Goal: Task Accomplishment & Management: Complete application form

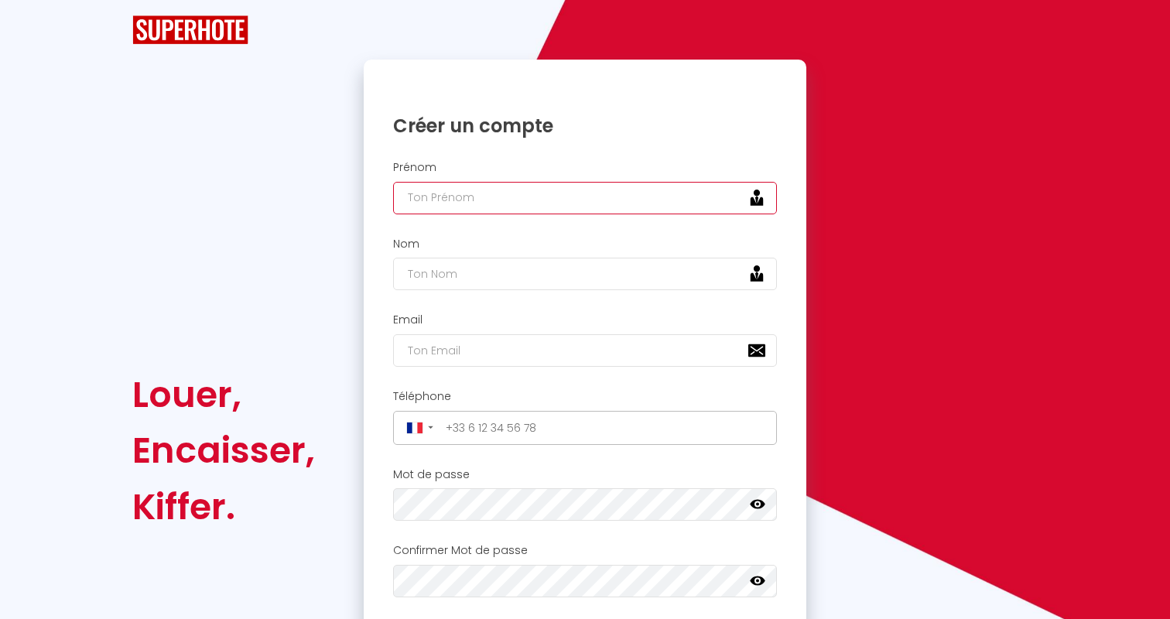
click at [480, 202] on input "text" at bounding box center [585, 198] width 384 height 33
type input "ayoub"
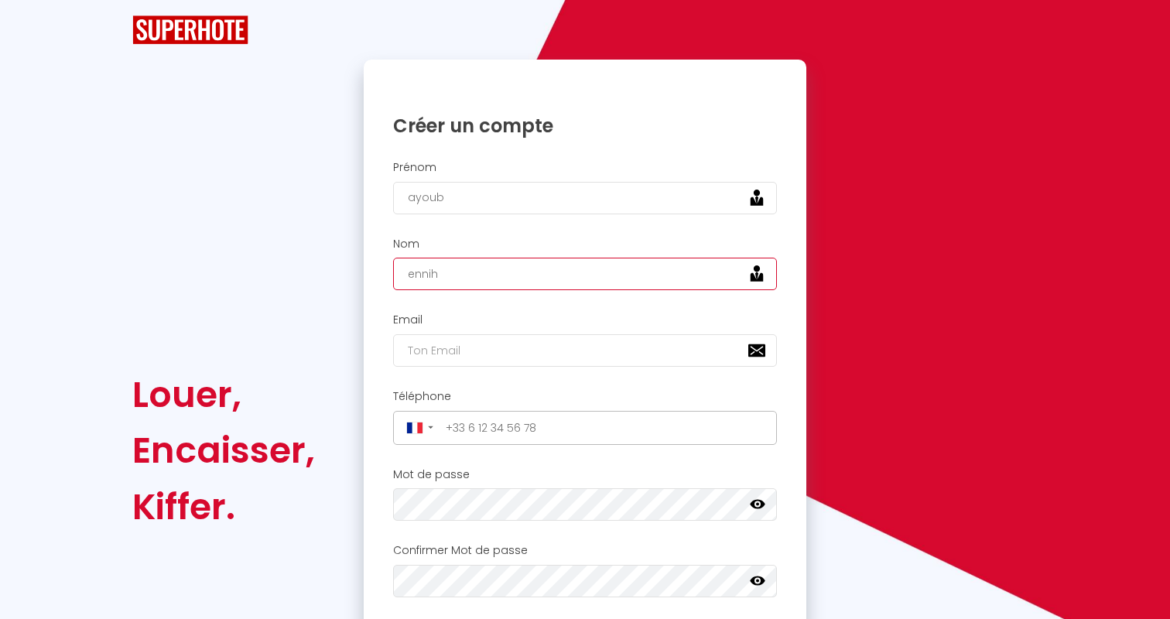
type input "ennih"
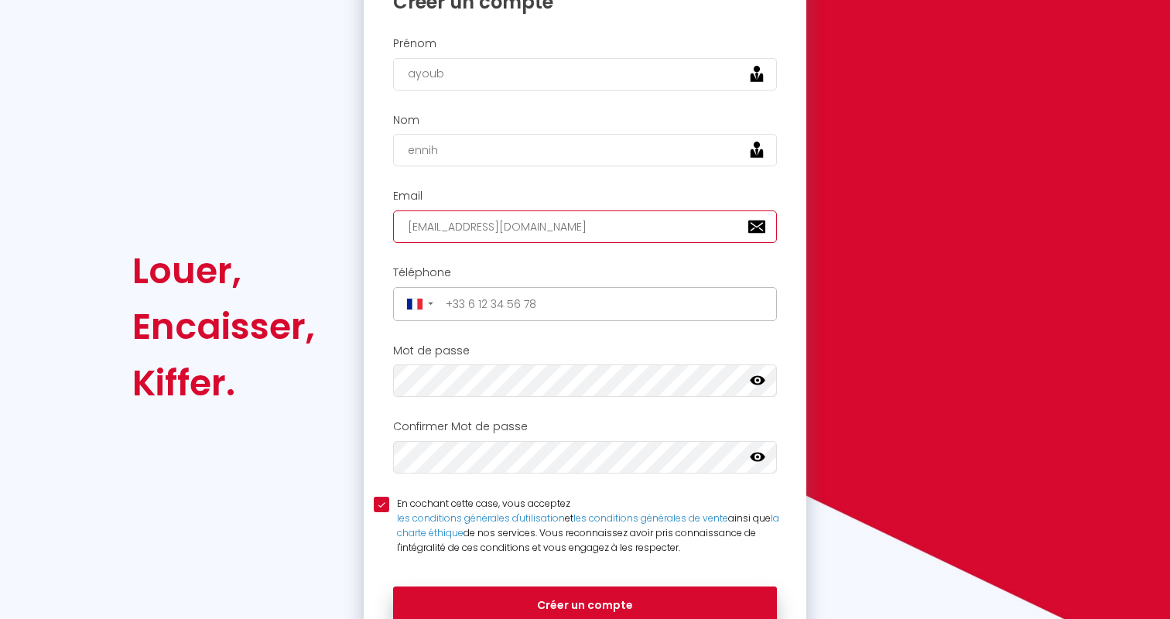
scroll to position [132, 0]
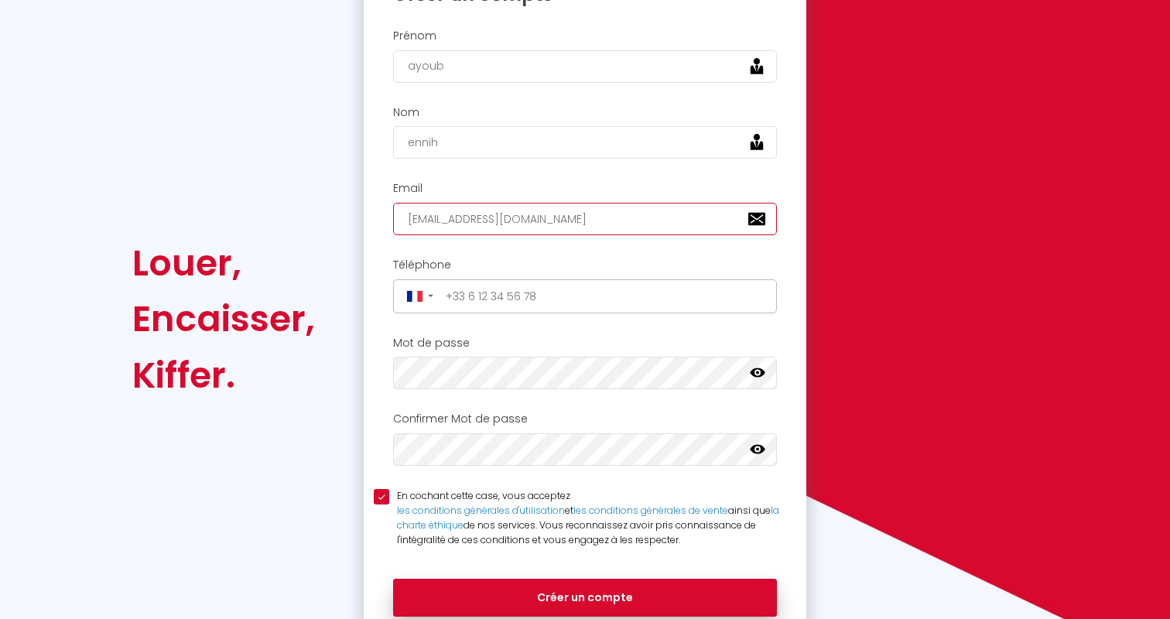
type input "[EMAIL_ADDRESS][DOMAIN_NAME]"
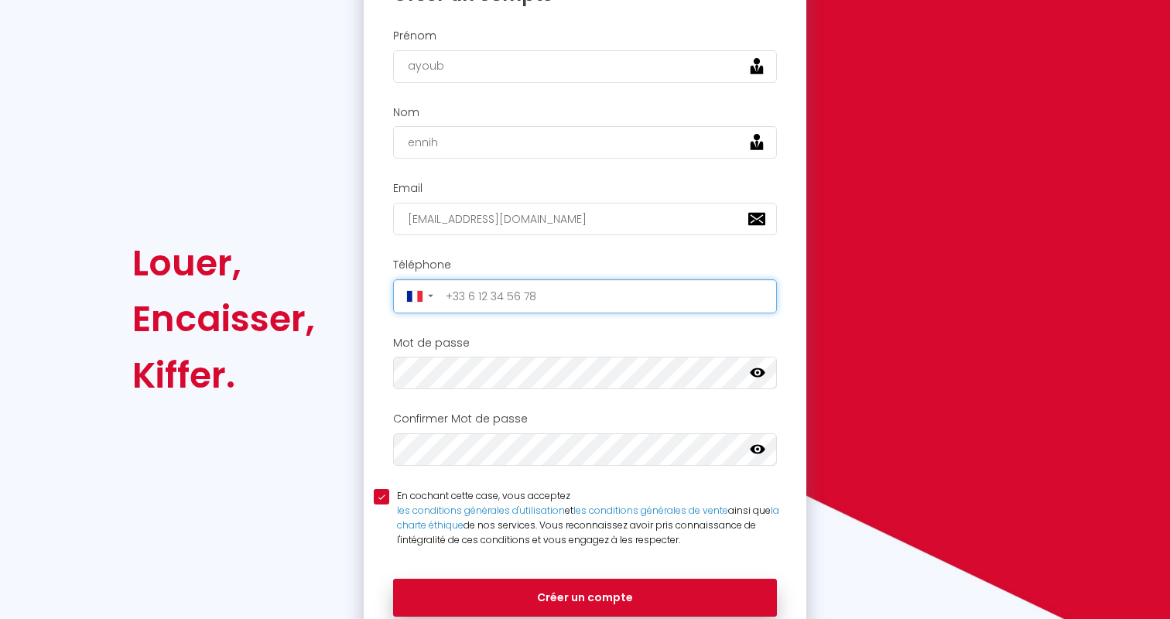
click at [544, 302] on input "tel" at bounding box center [606, 296] width 332 height 25
type input "[PHONE_NUMBER]"
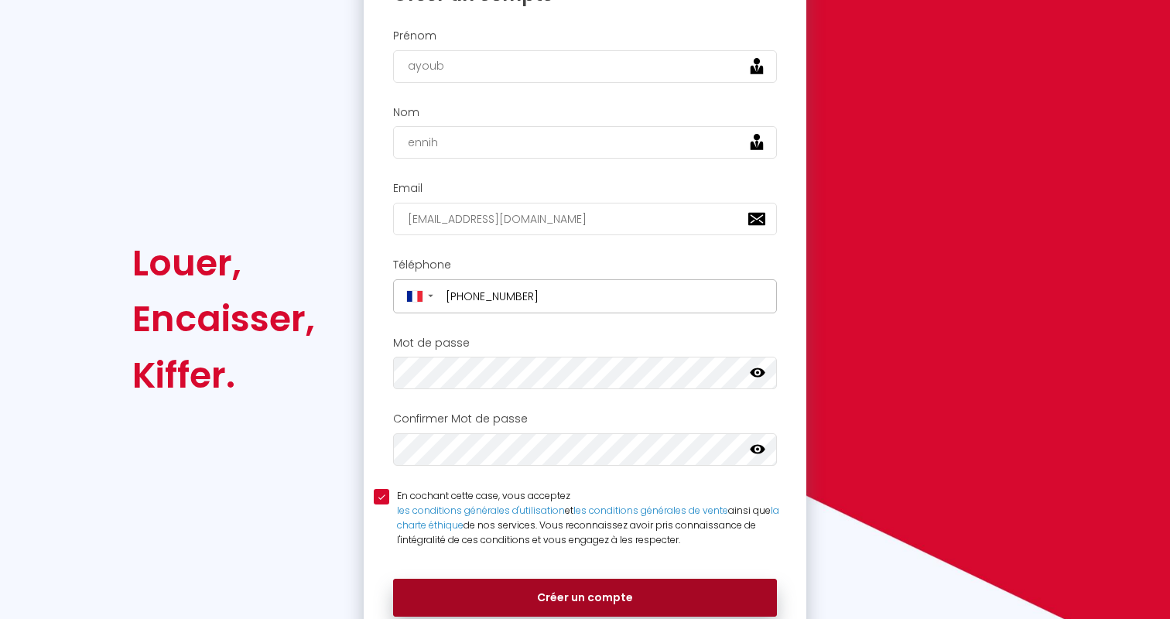
click at [631, 597] on button "Créer un compte" at bounding box center [585, 598] width 384 height 39
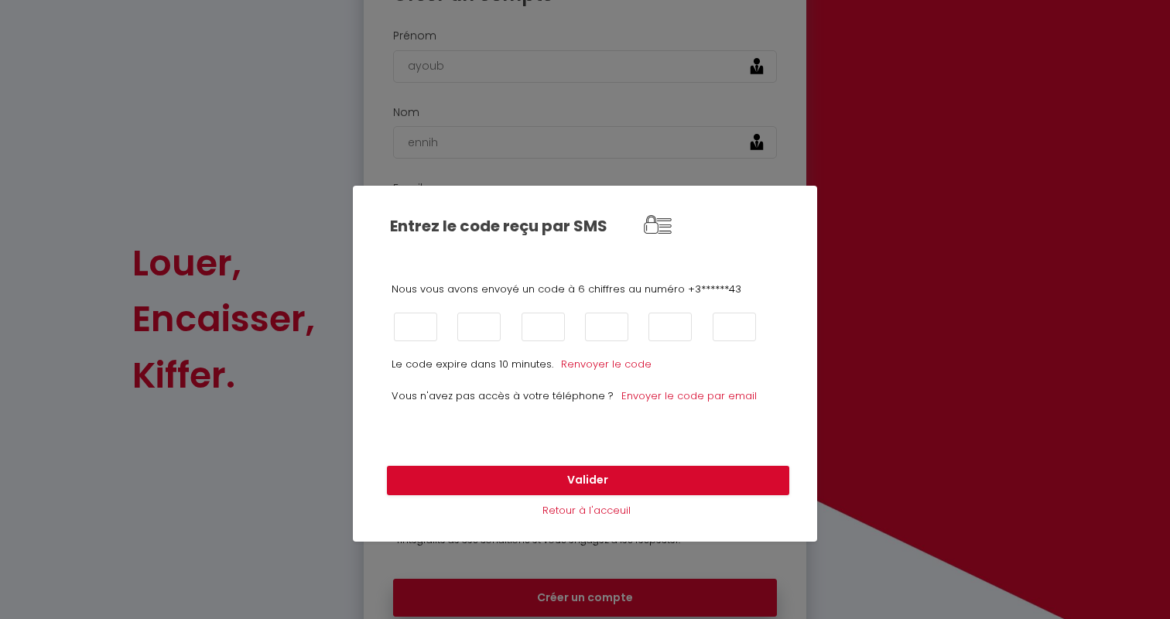
click at [414, 310] on div "Nous vous avons envoyé un code à 6 chiffres au numéro +3******43 Le code expire…" at bounding box center [585, 358] width 464 height 184
click at [414, 323] on input "text" at bounding box center [415, 327] width 43 height 29
type input "8"
type input "1"
type input "4"
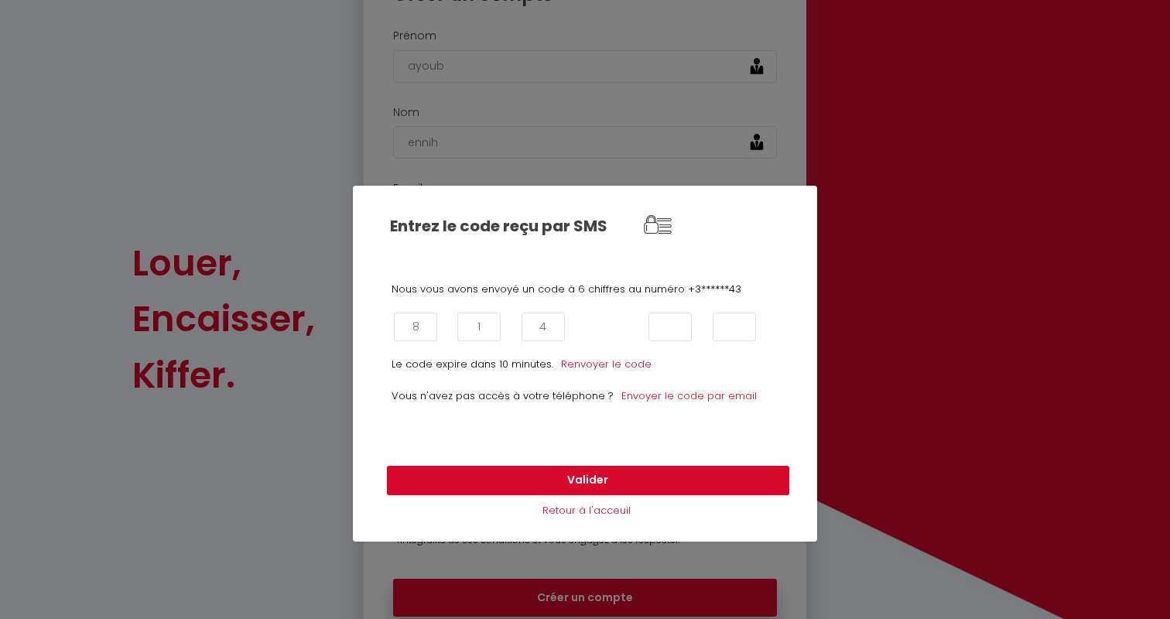
type input "9"
type input "2"
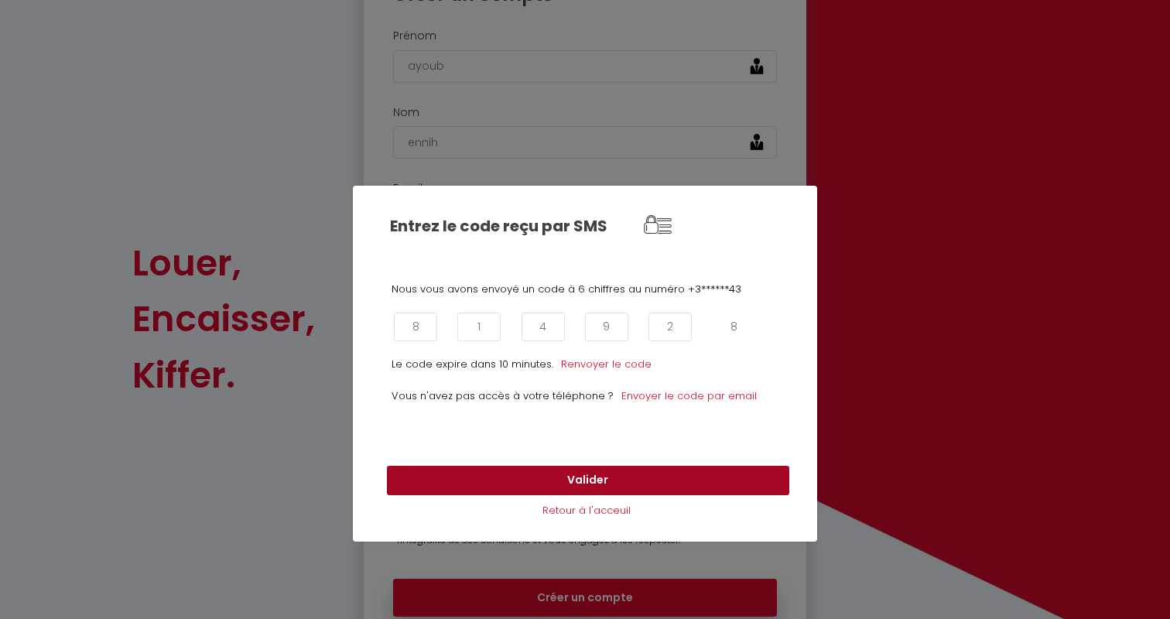
type input "8"
click at [593, 478] on button "Valider" at bounding box center [588, 480] width 402 height 29
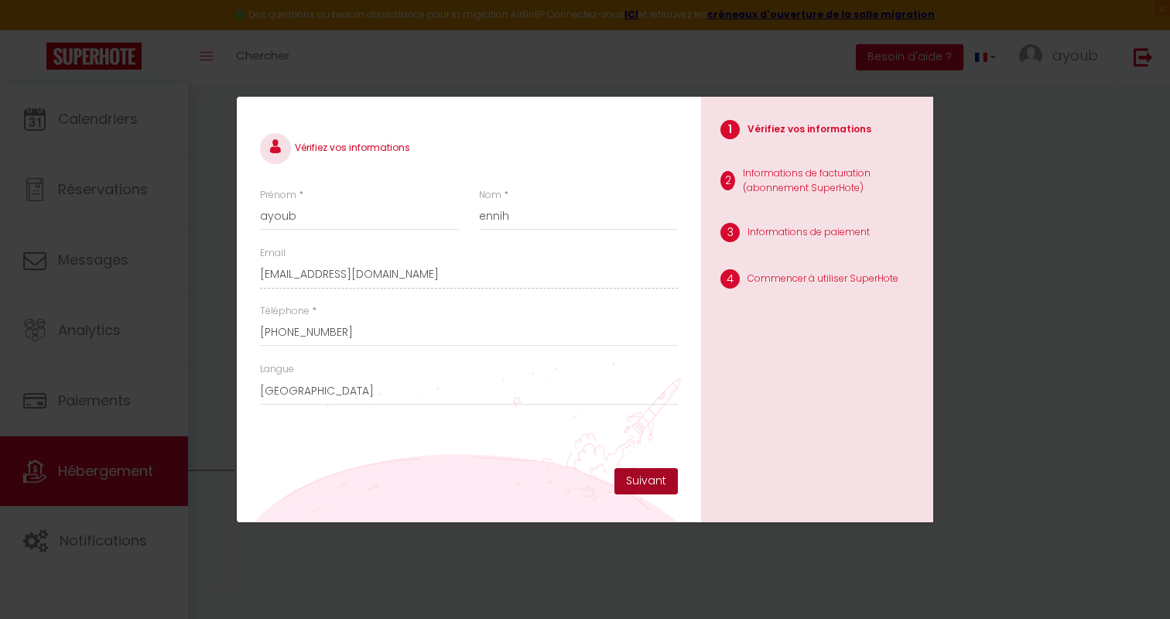
click at [644, 488] on button "Suivant" at bounding box center [646, 481] width 63 height 26
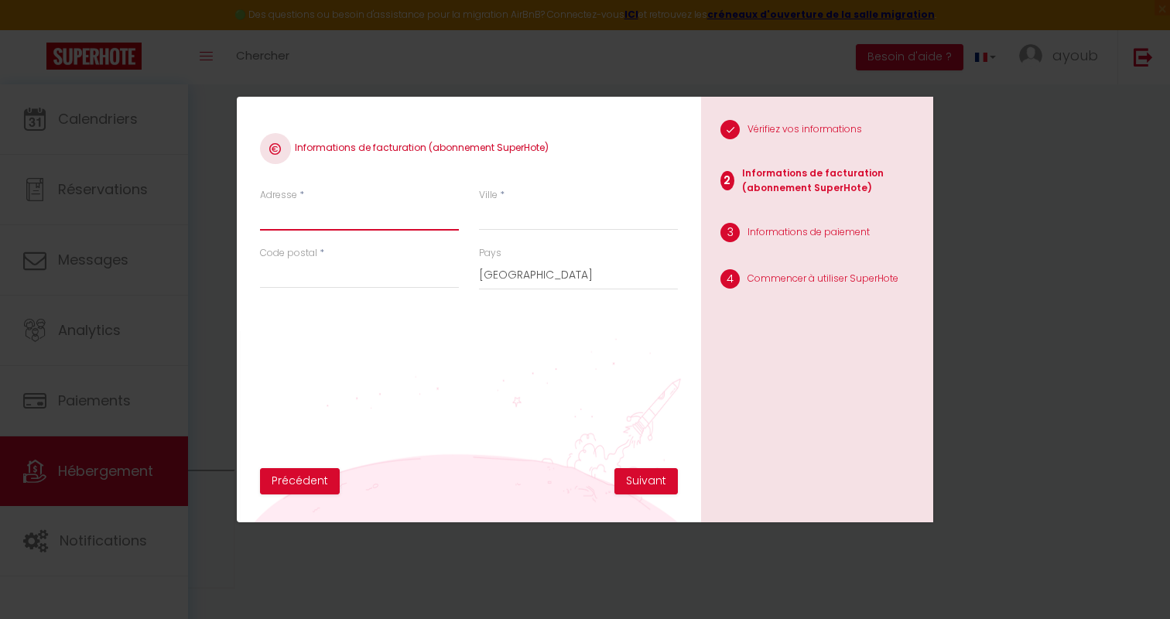
click at [367, 217] on input "Adresse" at bounding box center [359, 217] width 199 height 28
type input "[STREET_ADDRESS]"
type input "Lille"
type input "59160"
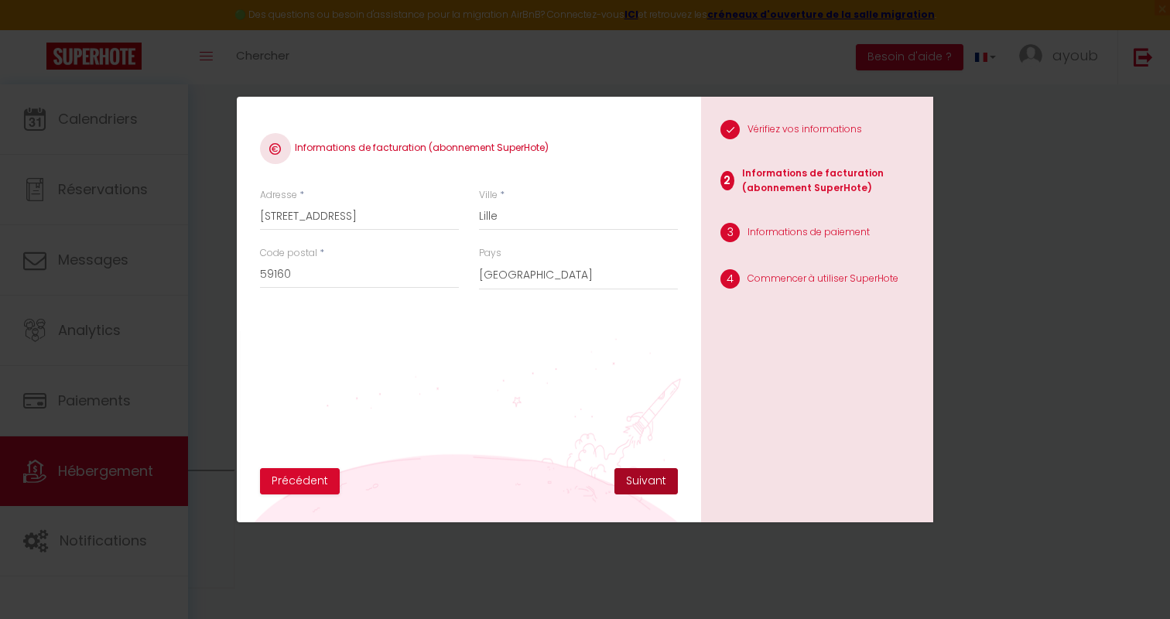
click at [662, 488] on button "Suivant" at bounding box center [646, 481] width 63 height 26
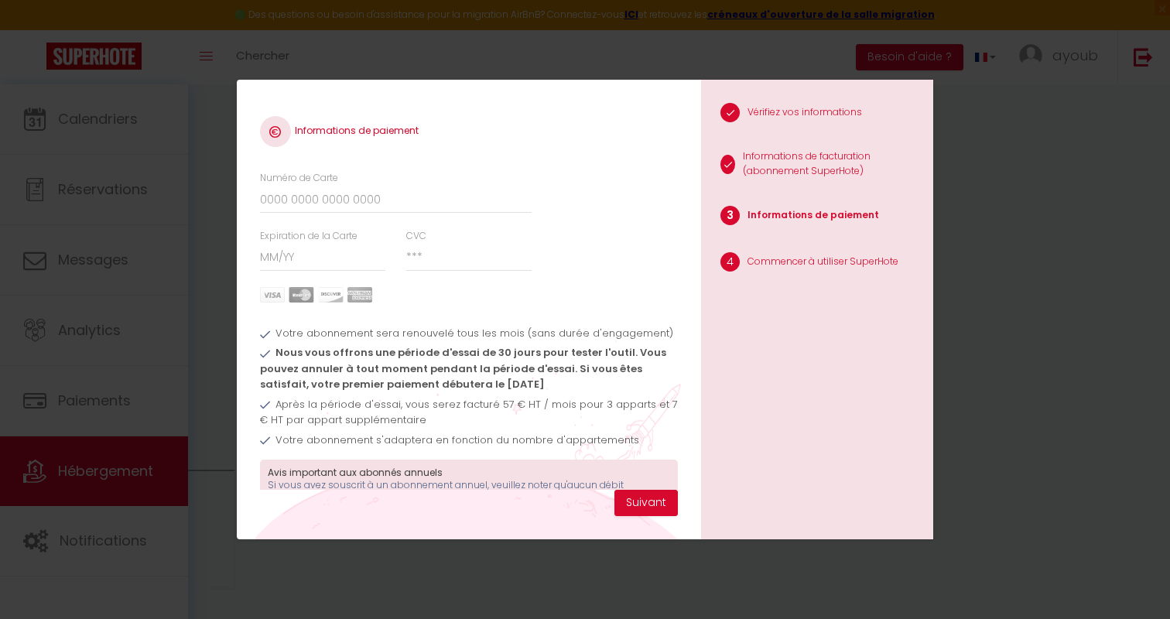
click at [993, 233] on div "Informations de paiement Numéro de Carte Expiration de la Carte CVC Votre abonn…" at bounding box center [585, 309] width 1170 height 619
click at [659, 502] on button "Suivant" at bounding box center [646, 503] width 63 height 26
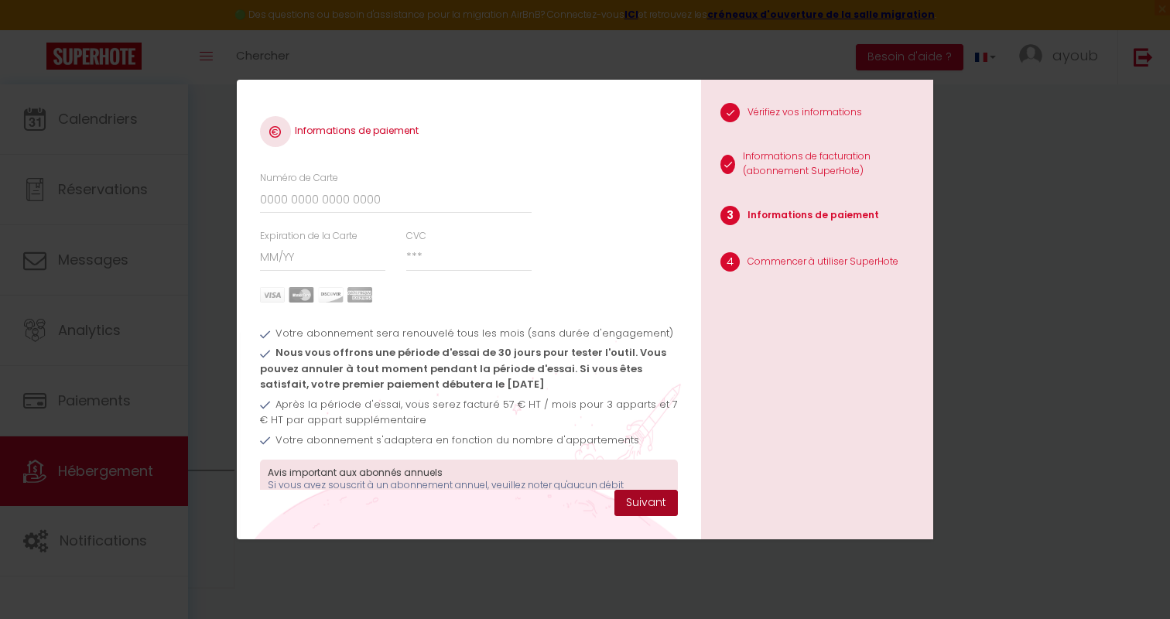
click at [659, 502] on button "Suivant" at bounding box center [646, 503] width 63 height 26
click at [987, 263] on div "Informations de paiement Numéro de Carte Expiration de la Carte CVC Votre abonn…" at bounding box center [585, 309] width 1170 height 619
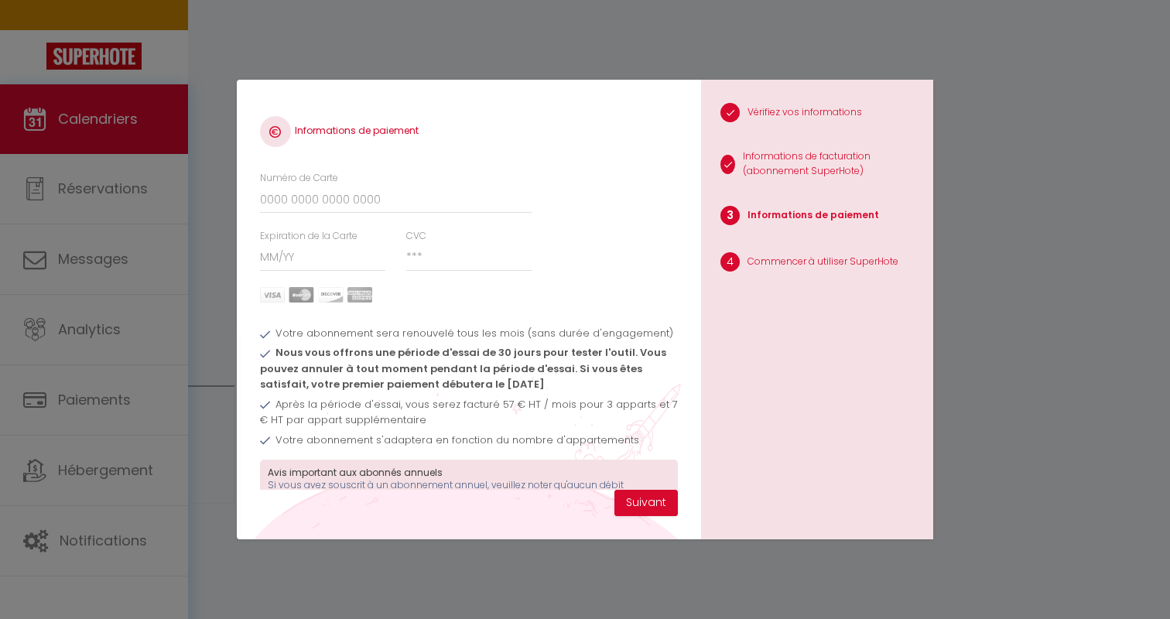
scroll to position [54, 0]
